Goal: Check status: Check status

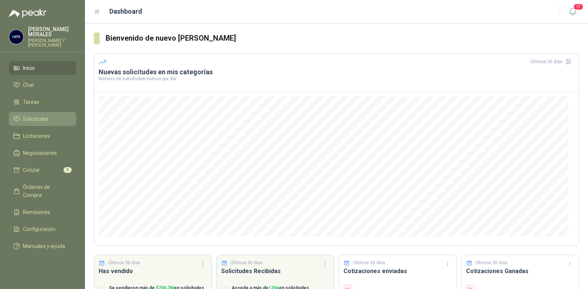
click at [36, 115] on span "Solicitudes" at bounding box center [35, 119] width 25 height 8
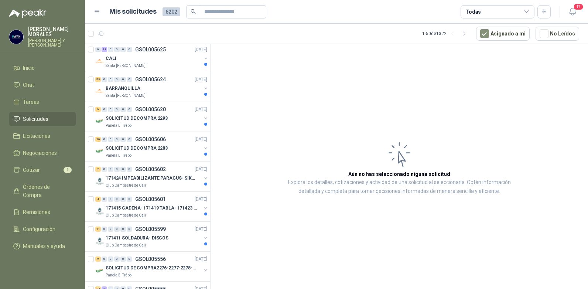
scroll to position [111, 0]
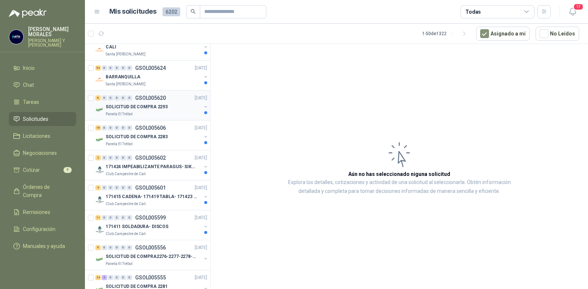
click at [130, 106] on p "SOLICITUD DE COMPRA 2293" at bounding box center [137, 106] width 62 height 7
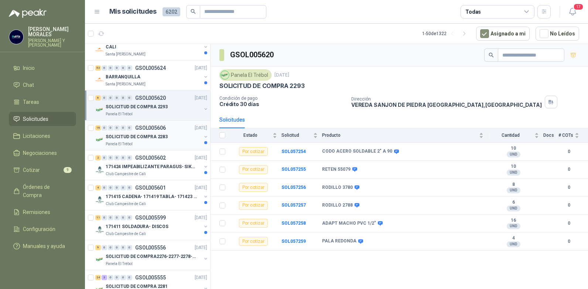
click at [126, 135] on p "SOLICITUD DE COMPRA 2283" at bounding box center [137, 136] width 62 height 7
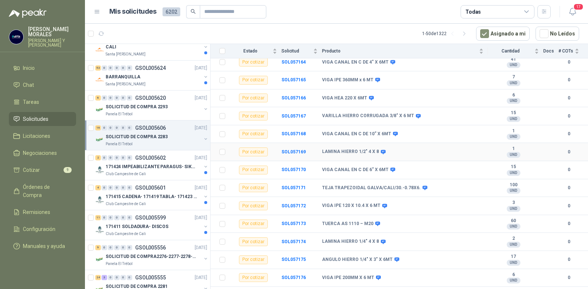
scroll to position [138, 0]
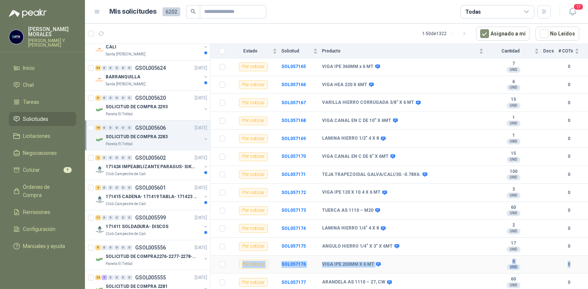
click at [573, 255] on tbody "Por cotizar SOL057162 PERNO AS 1110 – M20 X 45 60 UND  0 Por cotizar SOL057163…" at bounding box center [399, 147] width 377 height 287
click at [120, 263] on p "Panela El Trébol" at bounding box center [119, 264] width 27 height 6
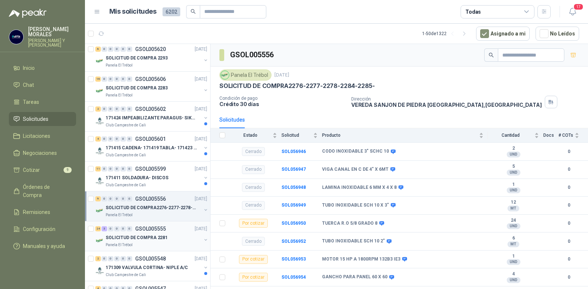
scroll to position [185, 0]
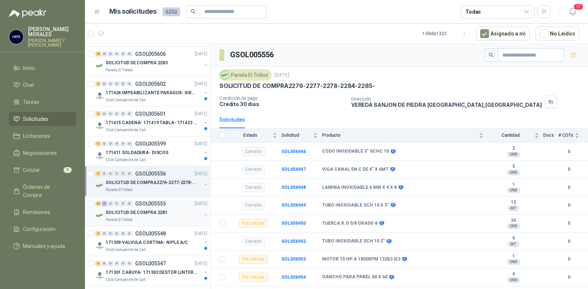
click at [154, 203] on p "GSOL005555" at bounding box center [150, 203] width 31 height 5
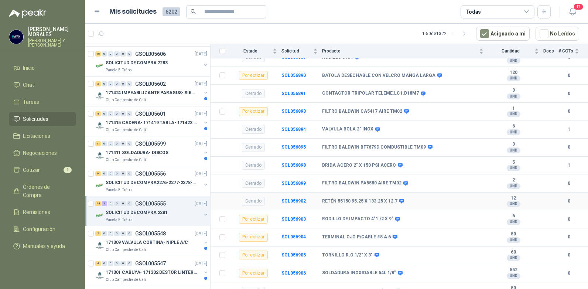
scroll to position [185, 0]
